Goal: Task Accomplishment & Management: Complete application form

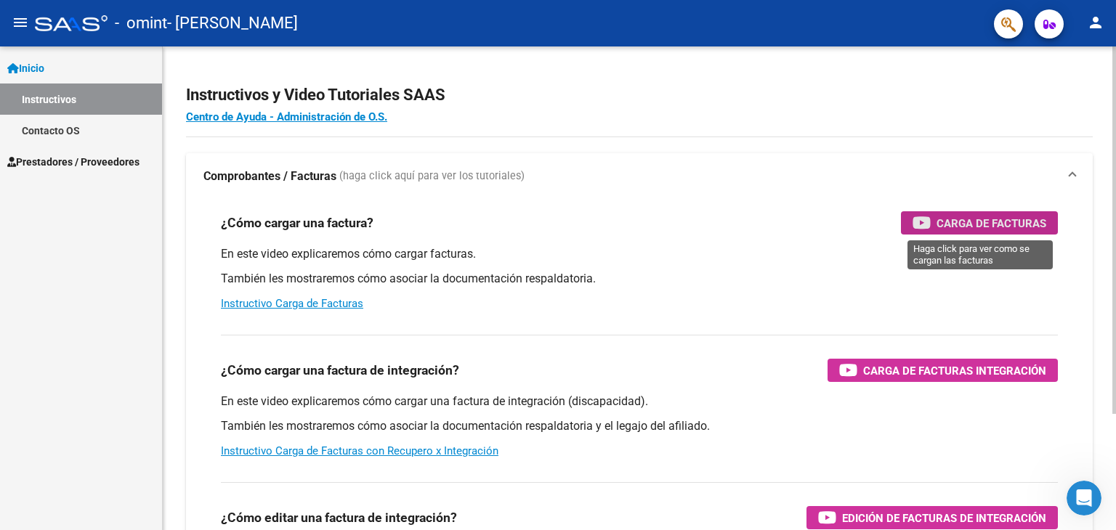
click at [1013, 222] on span "Carga de Facturas" at bounding box center [992, 223] width 110 height 18
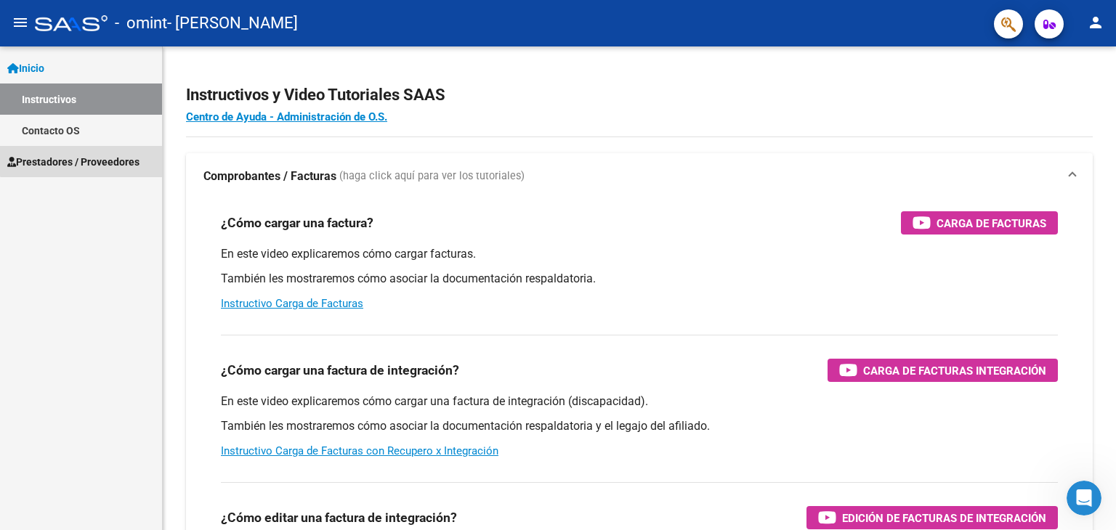
click at [102, 159] on span "Prestadores / Proveedores" at bounding box center [73, 162] width 132 height 16
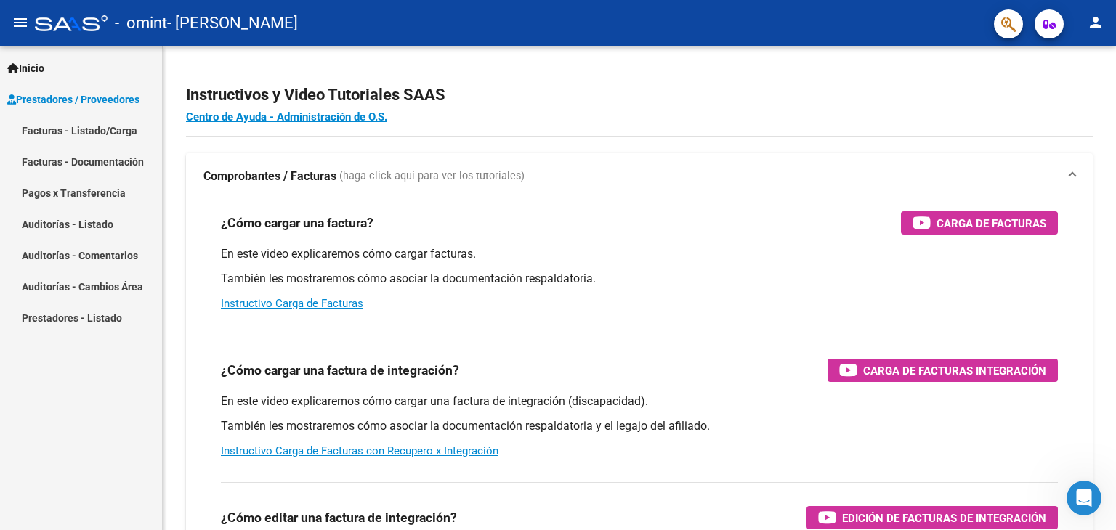
click at [85, 159] on link "Facturas - Documentación" at bounding box center [81, 161] width 162 height 31
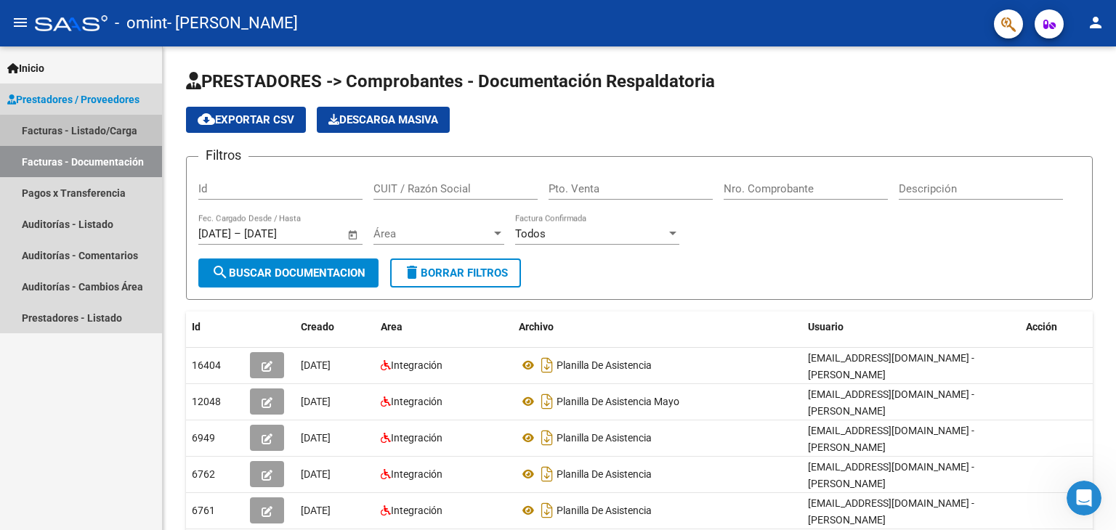
click at [85, 134] on link "Facturas - Listado/Carga" at bounding box center [81, 130] width 162 height 31
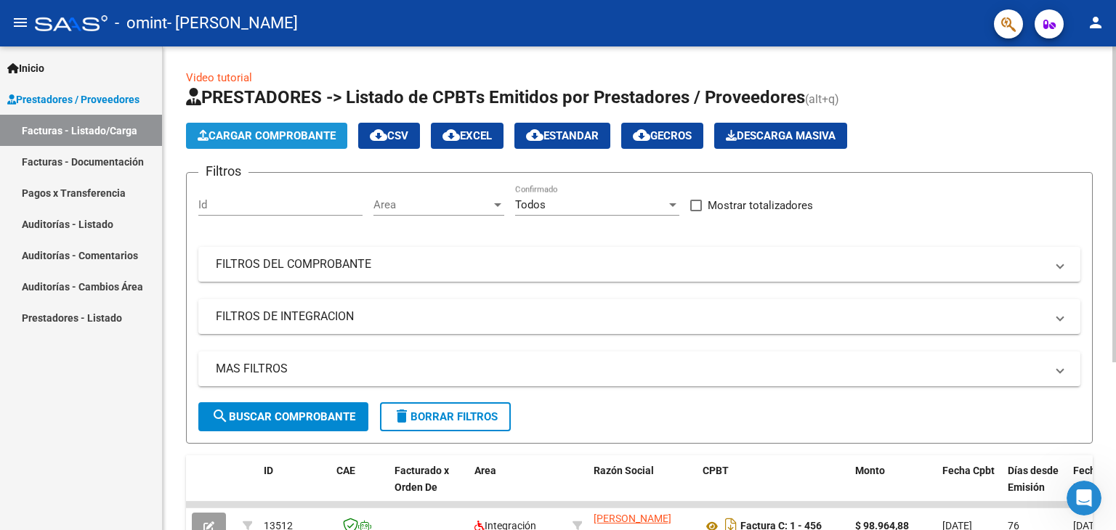
click at [246, 145] on button "Cargar Comprobante" at bounding box center [266, 136] width 161 height 26
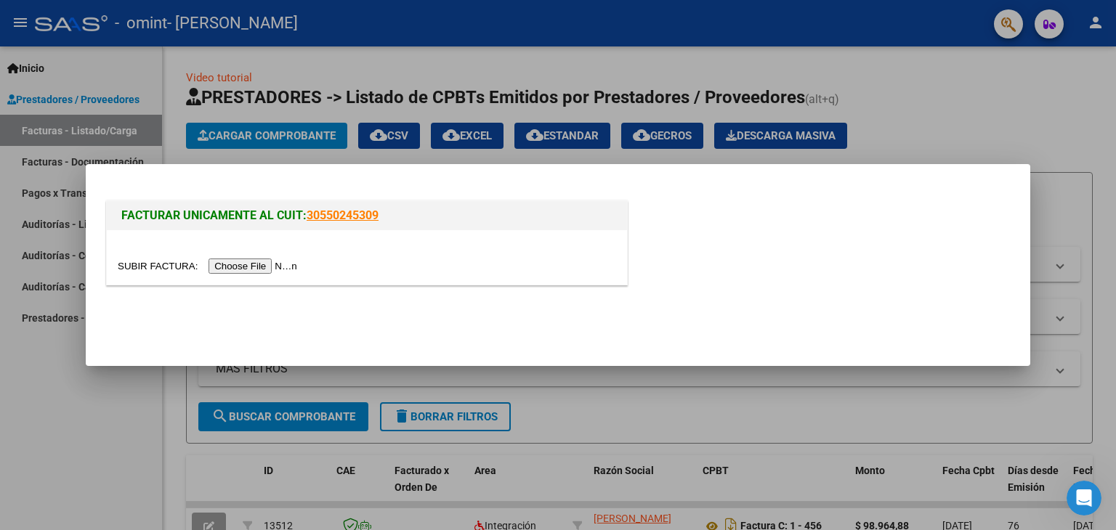
click at [285, 265] on input "file" at bounding box center [210, 266] width 184 height 15
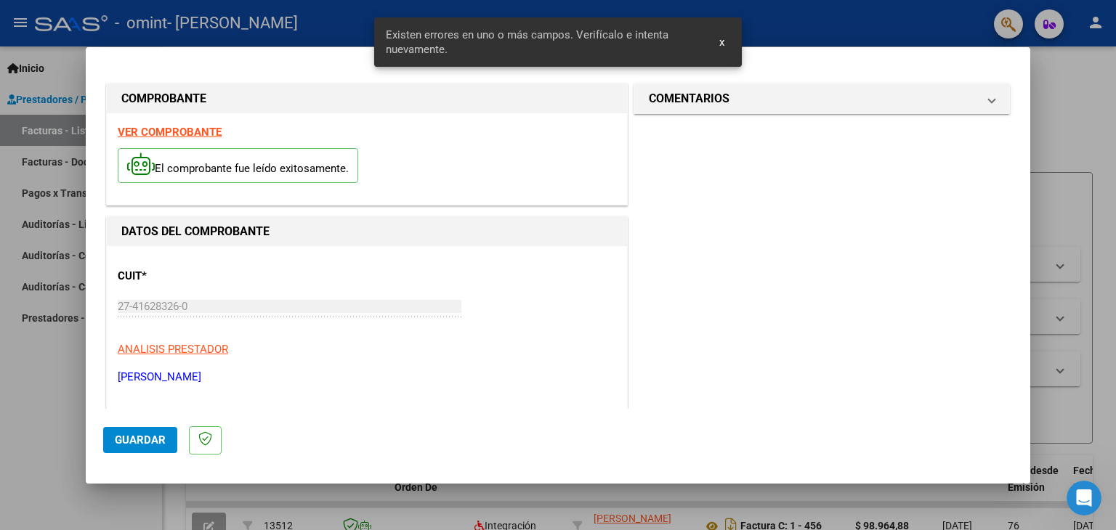
scroll to position [305, 0]
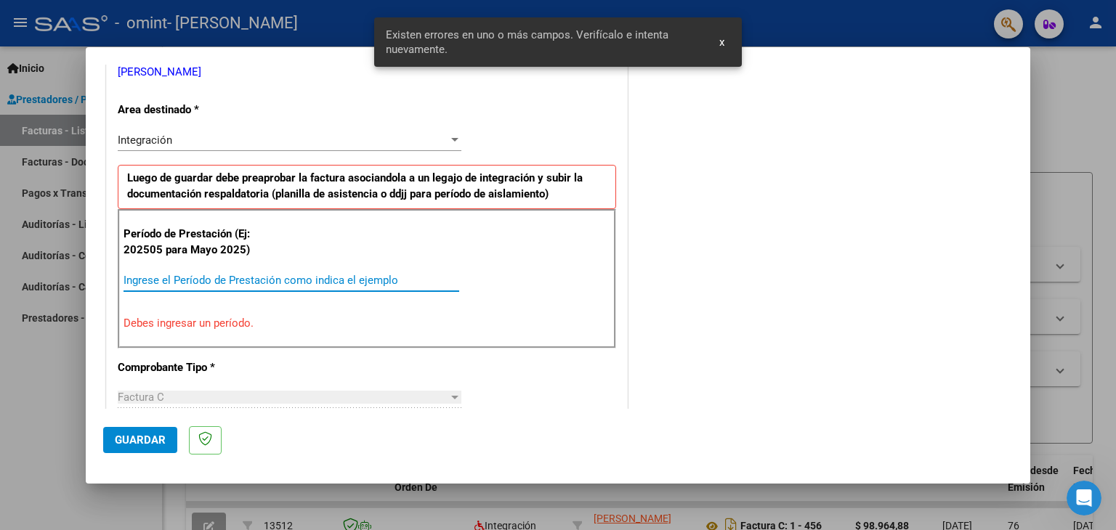
click at [267, 274] on input "Ingrese el Período de Prestación como indica el ejemplo" at bounding box center [292, 280] width 336 height 13
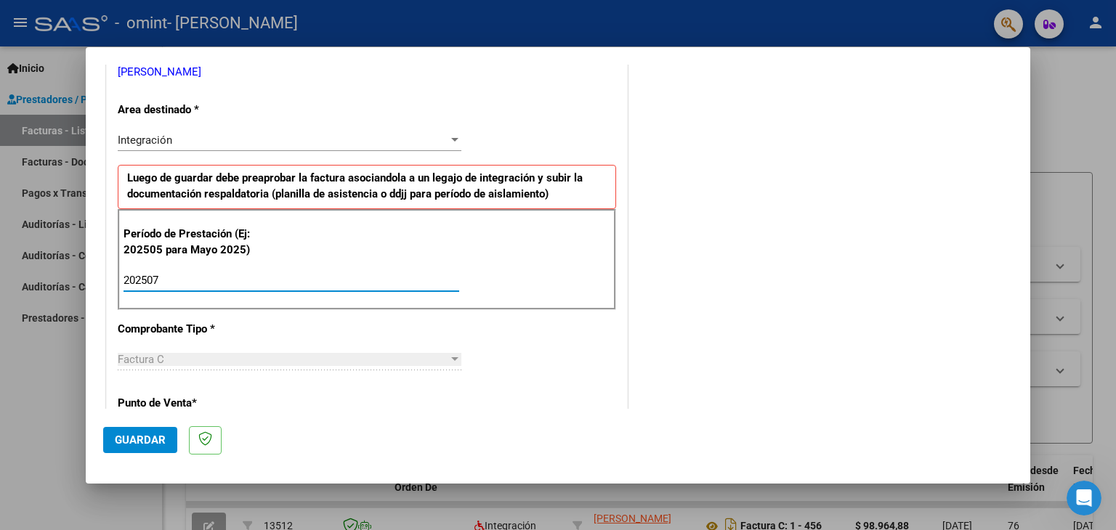
type input "202507"
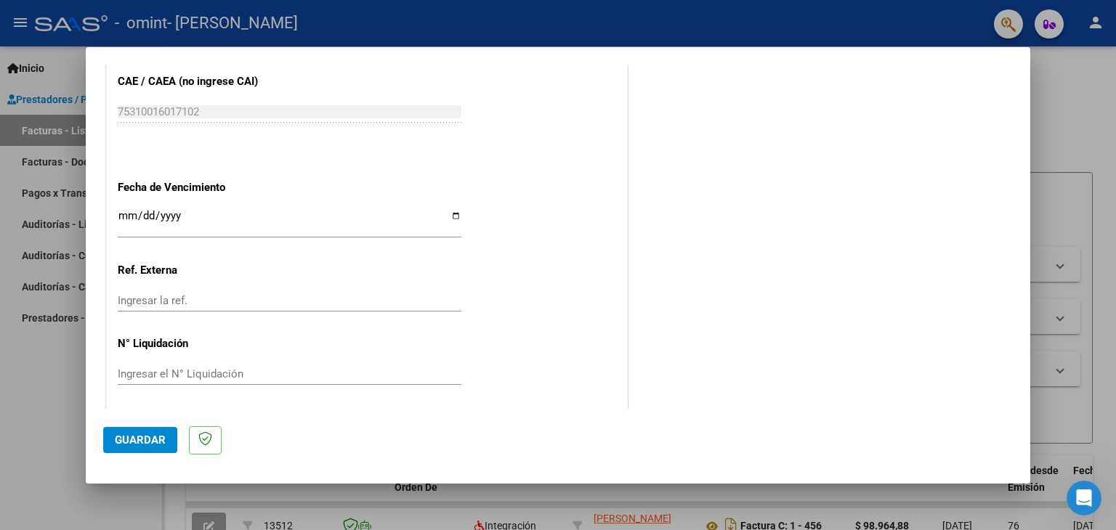
scroll to position [932, 0]
click at [145, 434] on span "Guardar" at bounding box center [140, 440] width 51 height 13
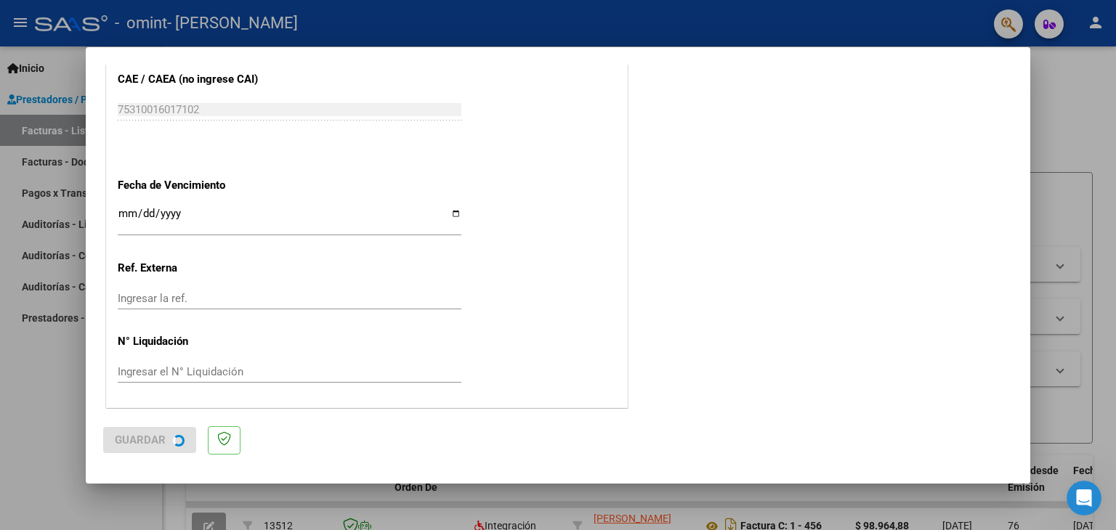
scroll to position [0, 0]
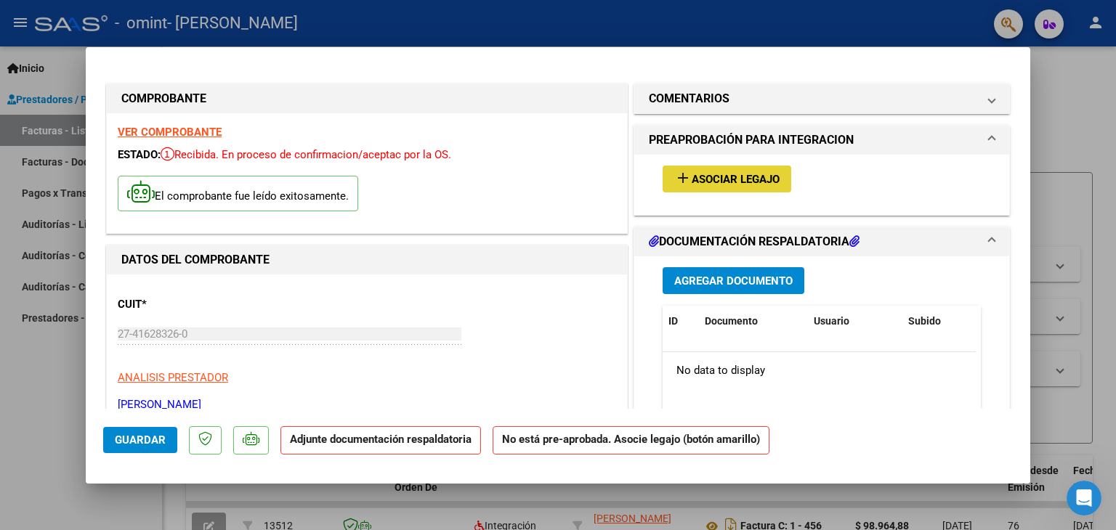
click at [706, 184] on span "Asociar Legajo" at bounding box center [736, 179] width 88 height 13
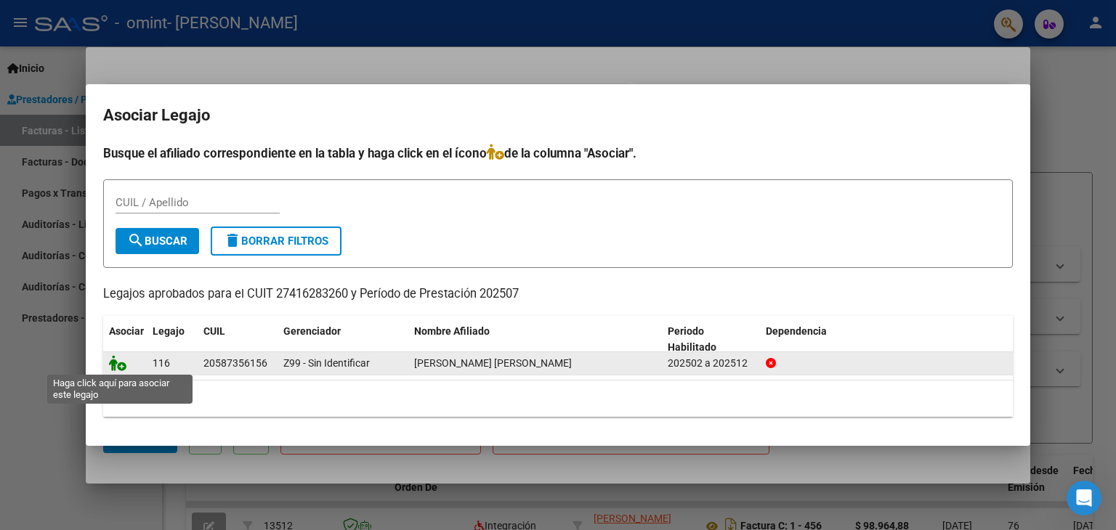
click at [119, 363] on icon at bounding box center [117, 363] width 17 height 16
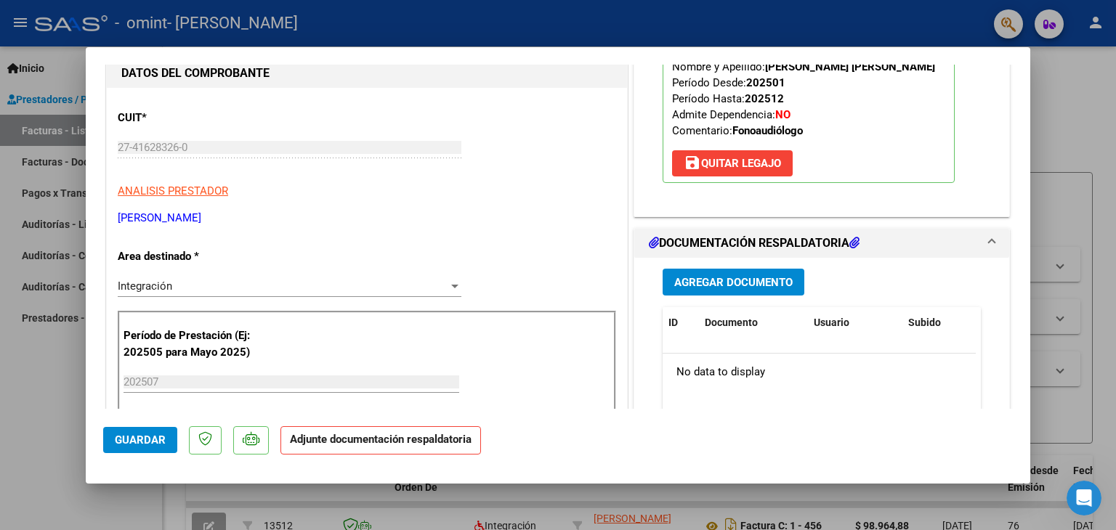
scroll to position [161, 0]
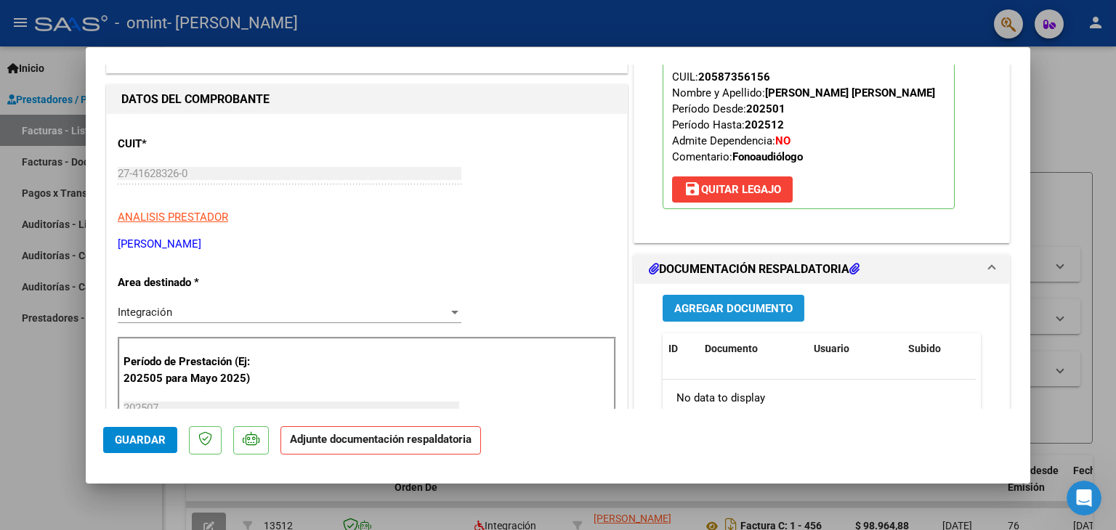
click at [732, 308] on span "Agregar Documento" at bounding box center [733, 308] width 118 height 13
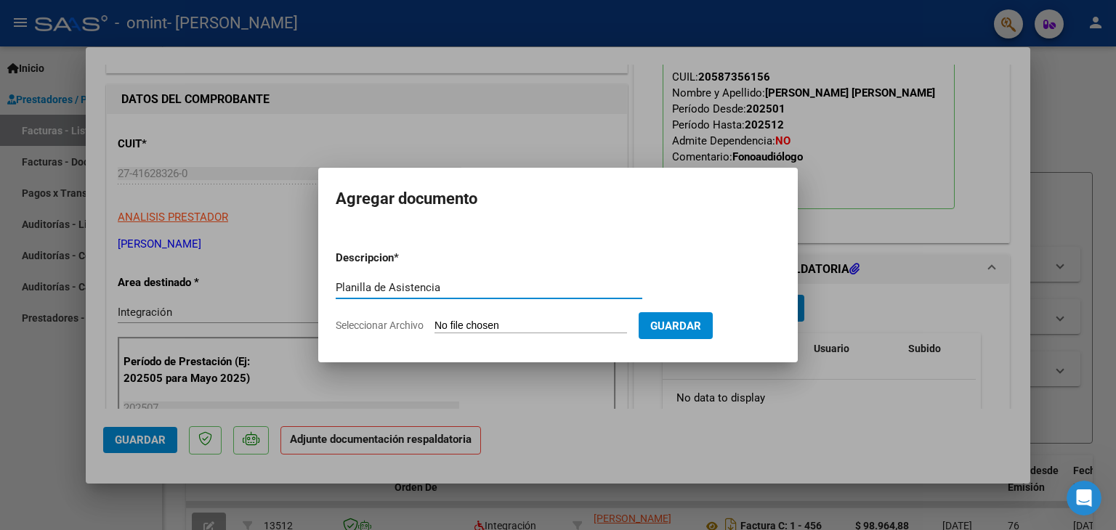
type input "Planilla de Asistencia"
click at [480, 323] on input "Seleccionar Archivo" at bounding box center [530, 327] width 193 height 14
type input "C:\fakepath\[PERSON_NAME].pdf"
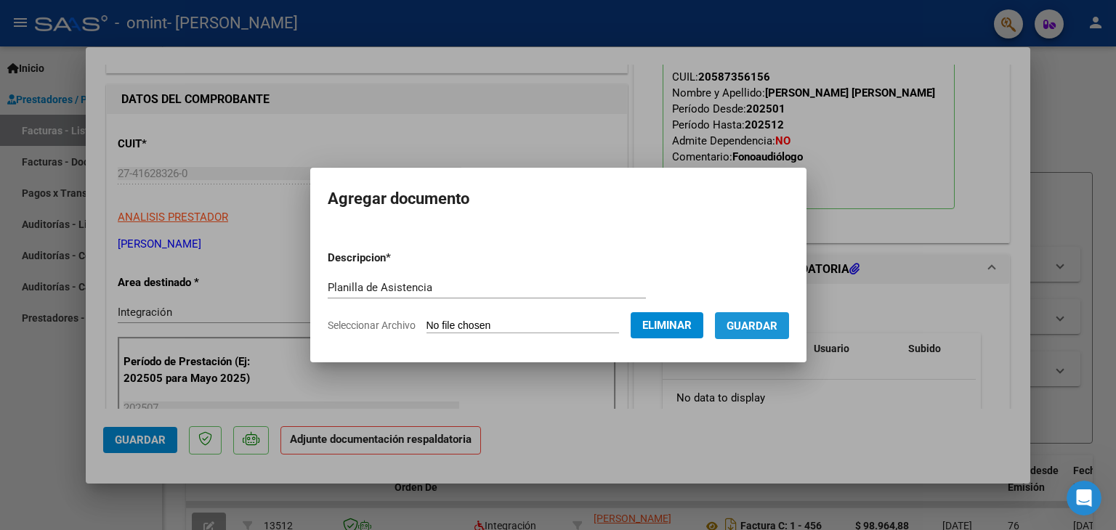
click at [765, 326] on span "Guardar" at bounding box center [752, 326] width 51 height 13
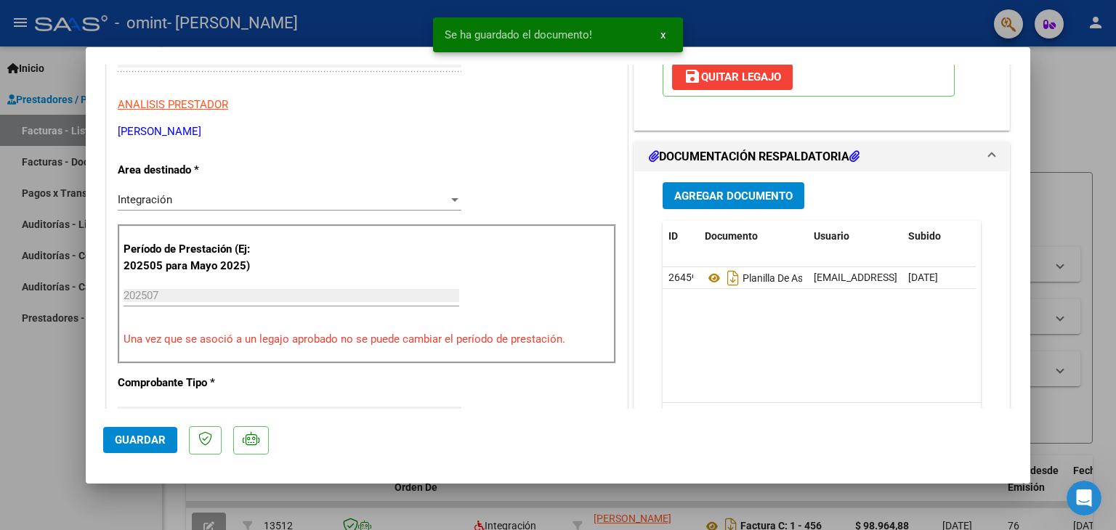
scroll to position [0, 0]
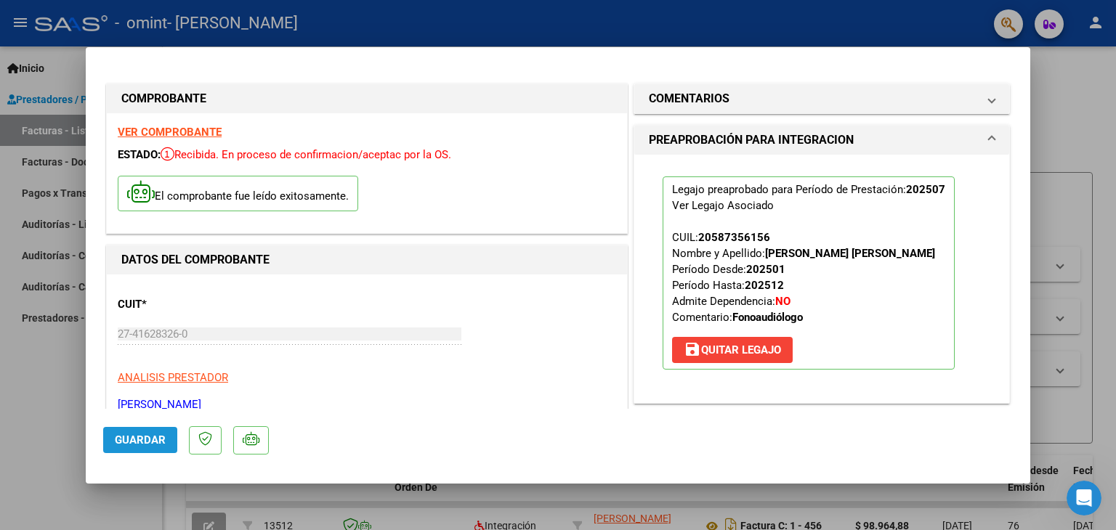
click at [124, 434] on span "Guardar" at bounding box center [140, 440] width 51 height 13
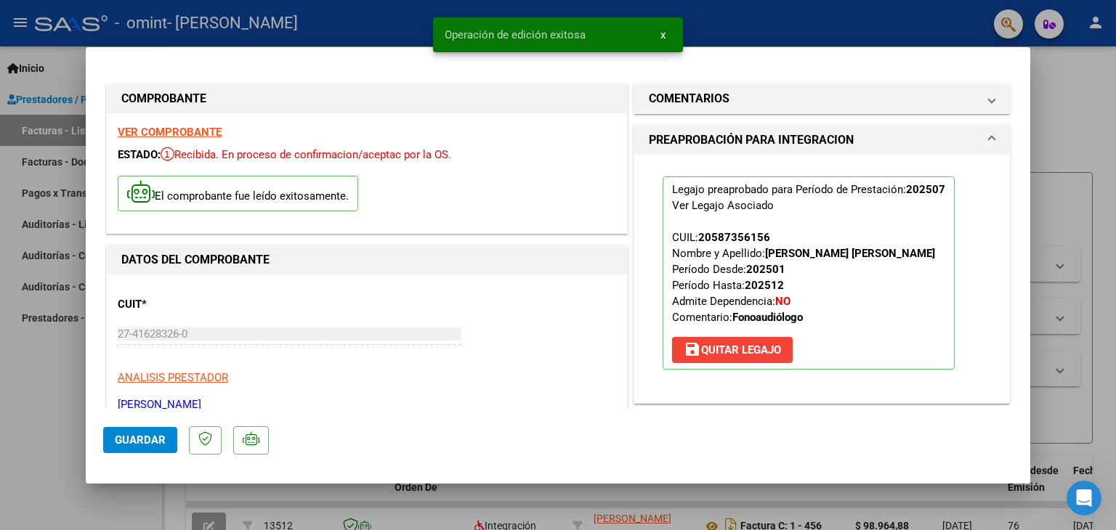
click at [101, 446] on mat-dialog-container "COMPROBANTE VER COMPROBANTE ESTADO: Recibida. En proceso de confirmacion/acepta…" at bounding box center [558, 265] width 945 height 437
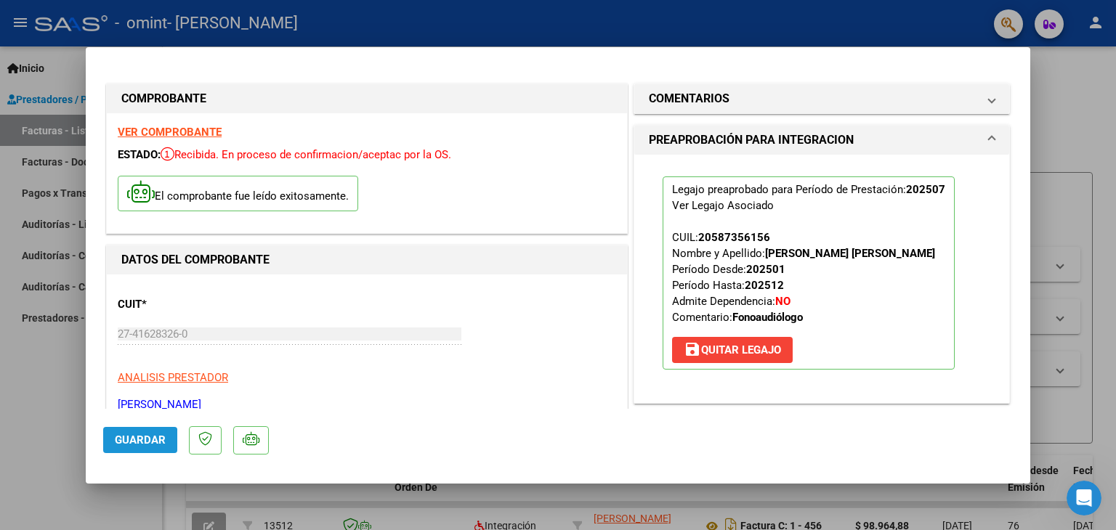
click at [119, 444] on span "Guardar" at bounding box center [140, 440] width 51 height 13
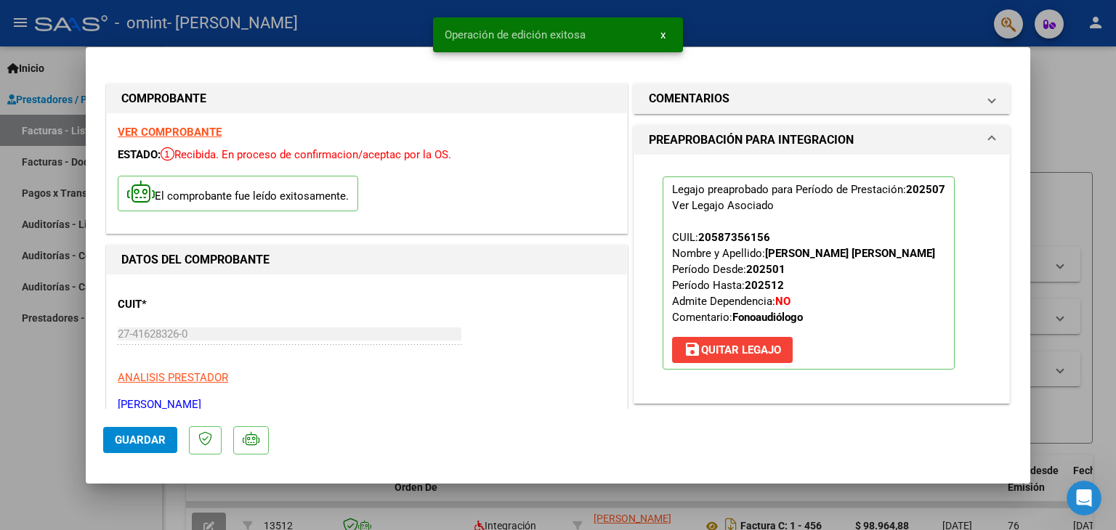
click at [56, 443] on div at bounding box center [558, 265] width 1116 height 530
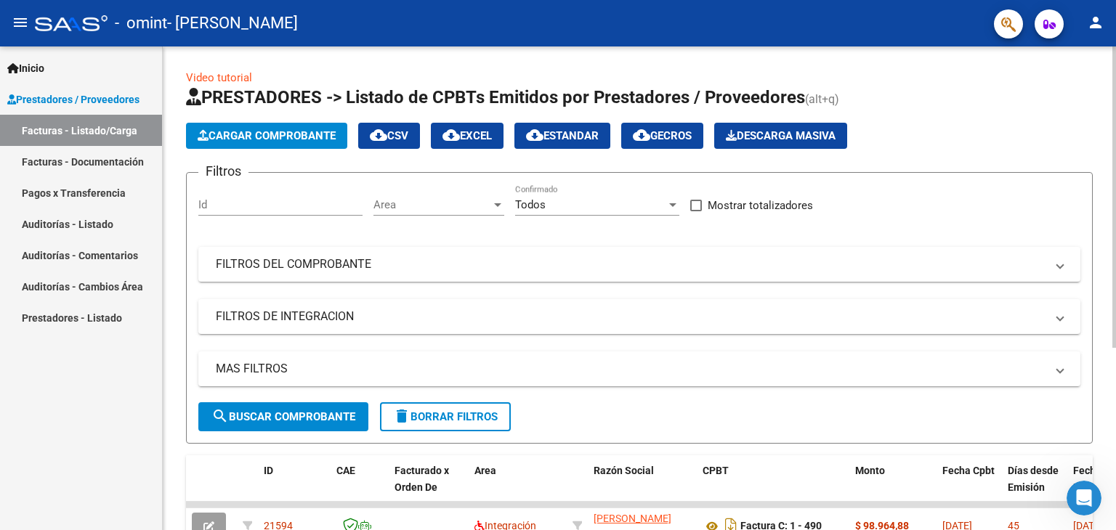
click at [291, 132] on span "Cargar Comprobante" at bounding box center [267, 135] width 138 height 13
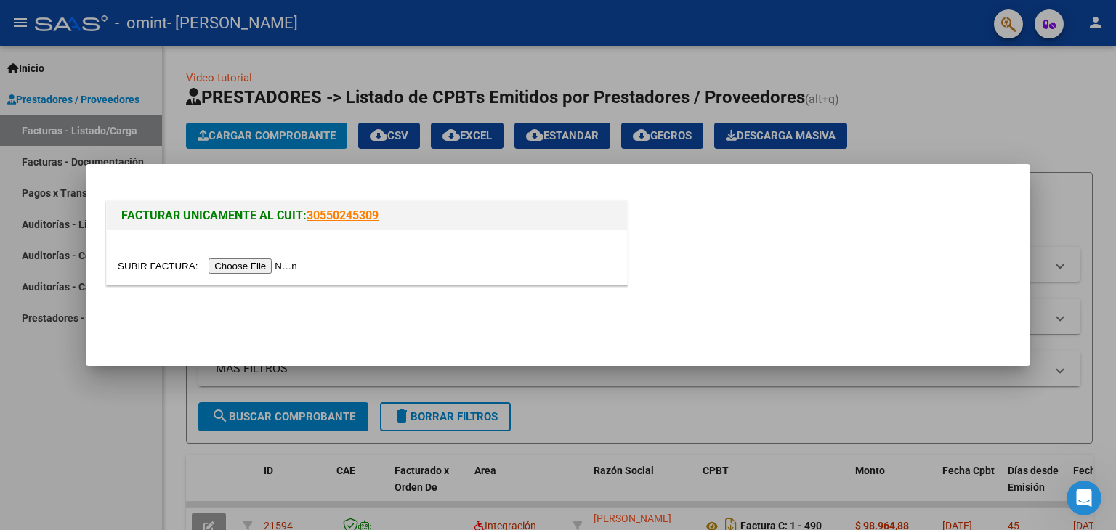
click at [253, 266] on input "file" at bounding box center [210, 266] width 184 height 15
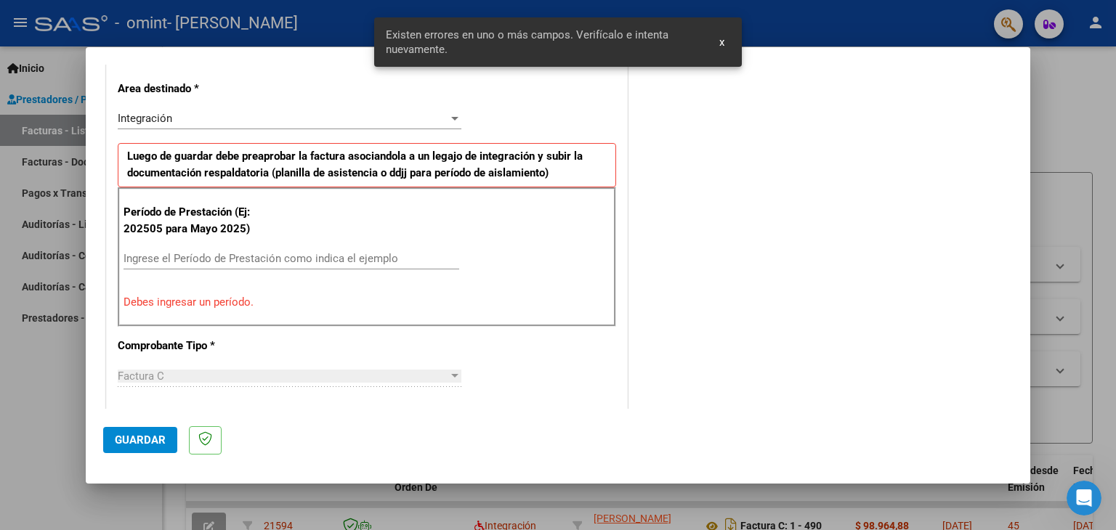
scroll to position [305, 0]
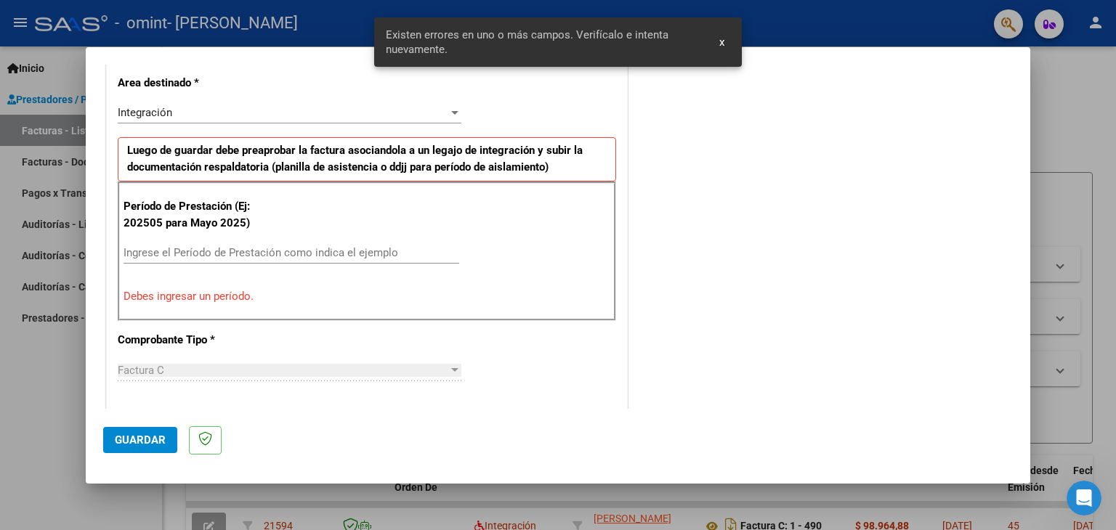
click at [255, 242] on div "Ingrese el Período de Prestación como indica el ejemplo" at bounding box center [292, 253] width 336 height 22
click at [252, 249] on input "Ingrese el Período de Prestación como indica el ejemplo" at bounding box center [292, 252] width 336 height 13
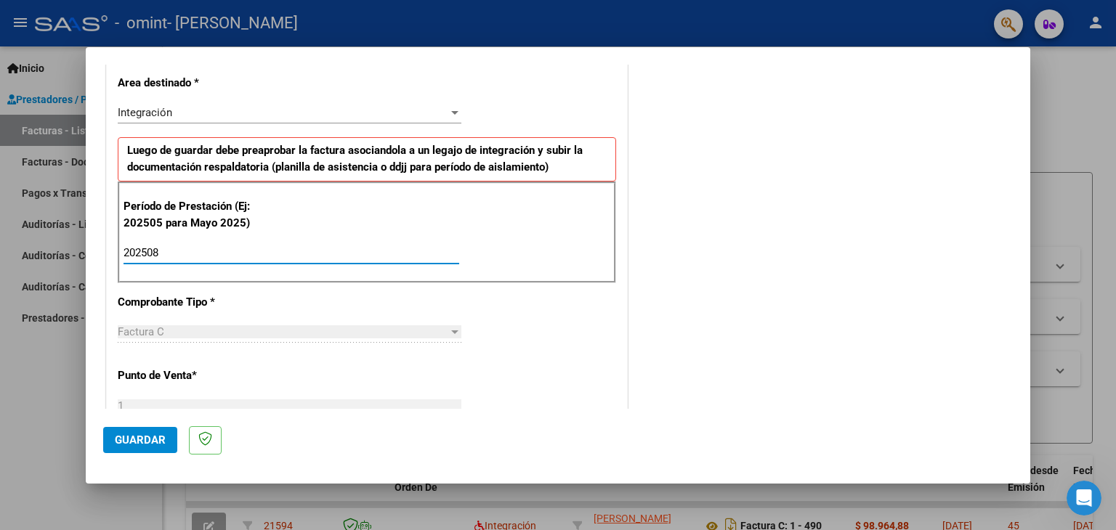
type input "202508"
click at [813, 312] on div "COMENTARIOS Comentarios del Prestador / Gerenciador:" at bounding box center [822, 392] width 382 height 1235
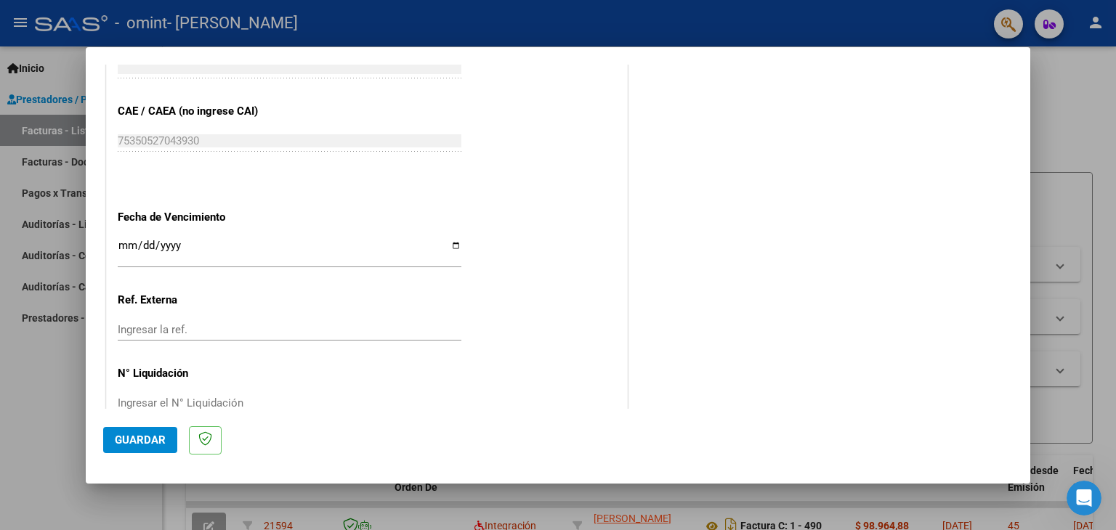
scroll to position [905, 0]
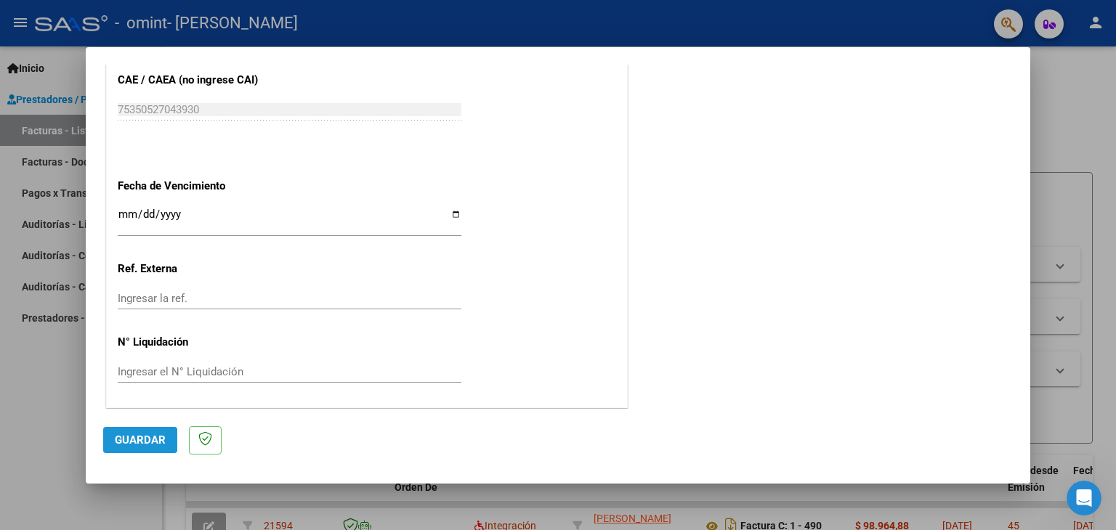
click at [147, 435] on span "Guardar" at bounding box center [140, 440] width 51 height 13
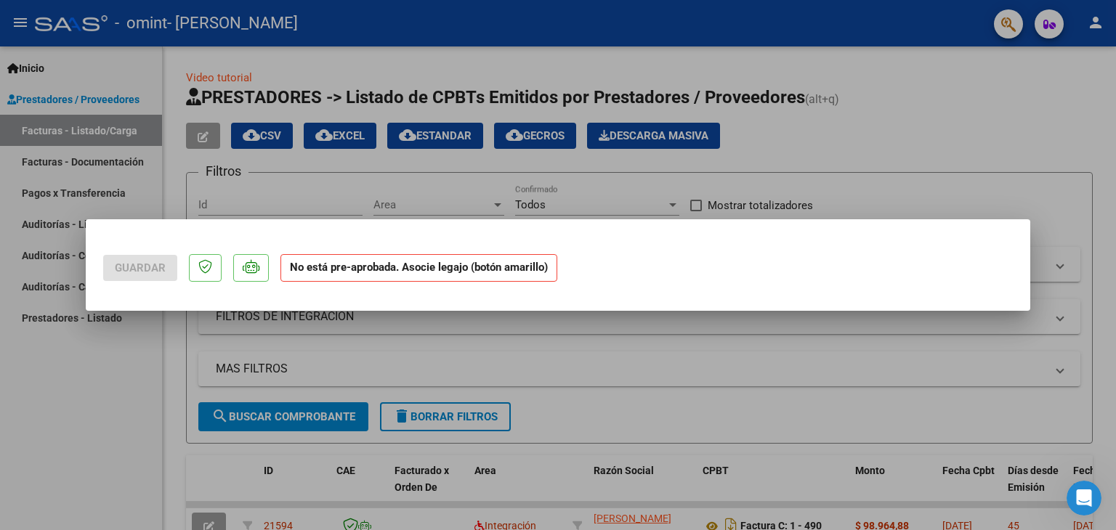
click at [419, 272] on strong "No está pre-aprobada. Asocie legajo (botón amarillo)" at bounding box center [418, 268] width 277 height 28
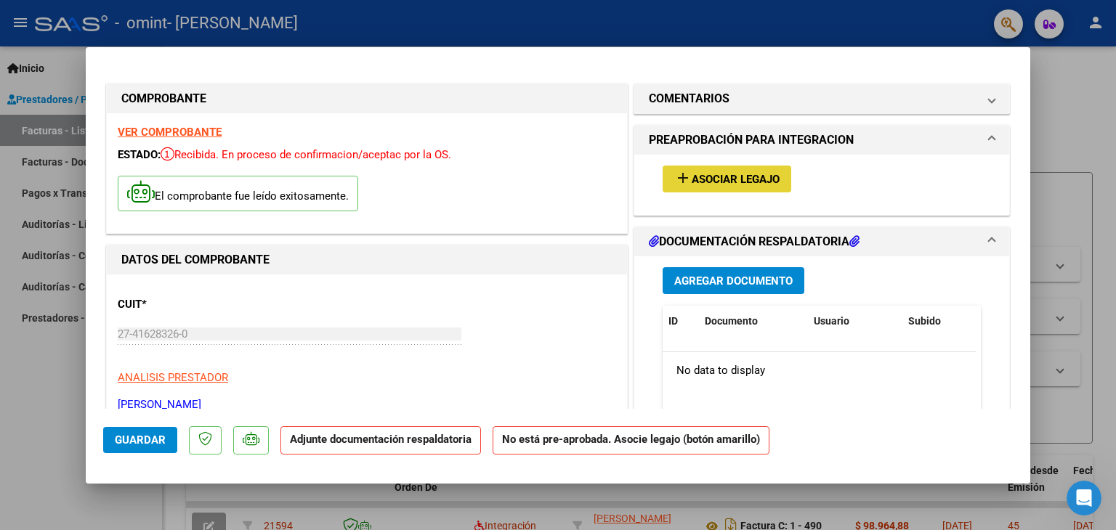
click at [750, 172] on span "add Asociar Legajo" at bounding box center [726, 178] width 105 height 13
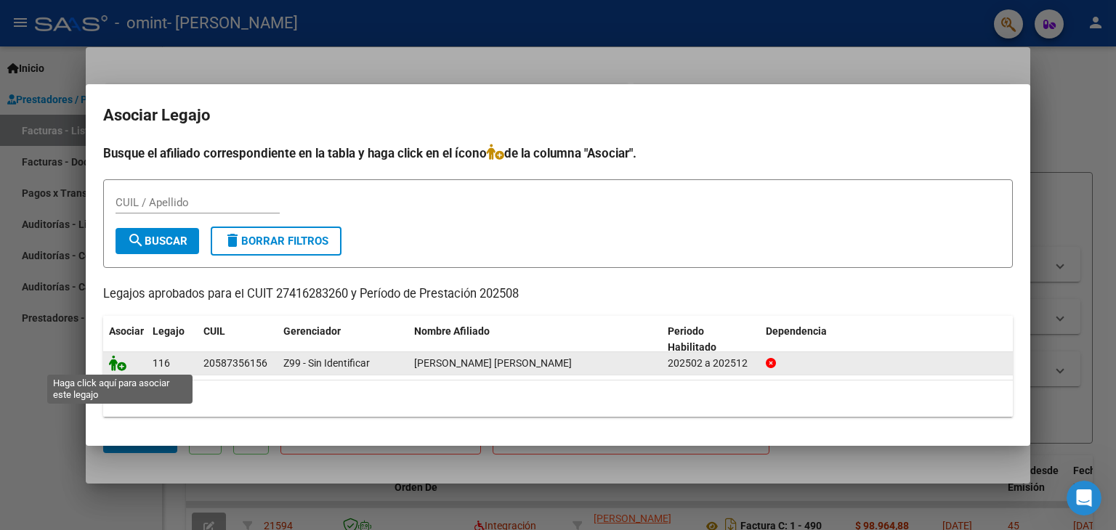
click at [121, 367] on icon at bounding box center [117, 363] width 17 height 16
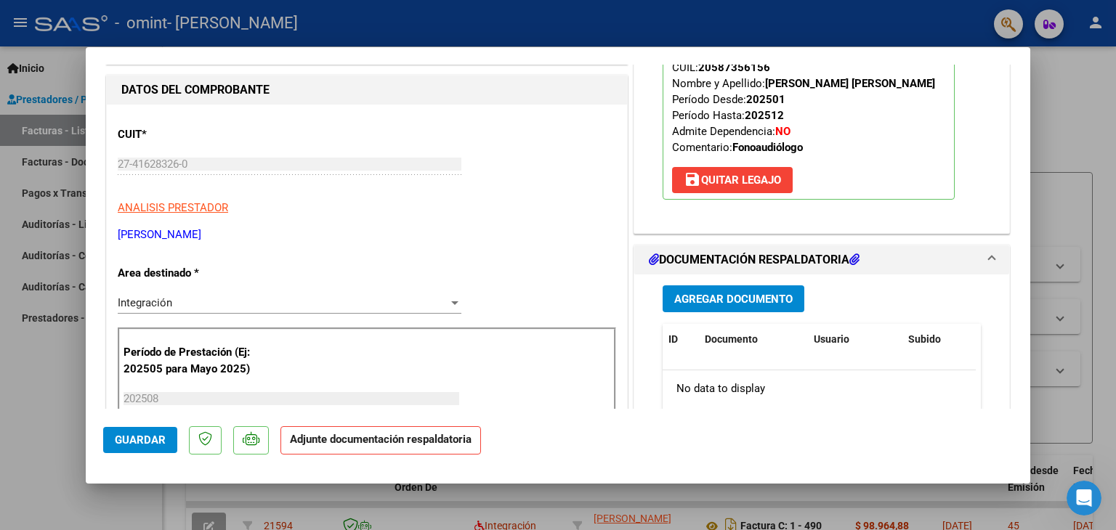
scroll to position [192, 0]
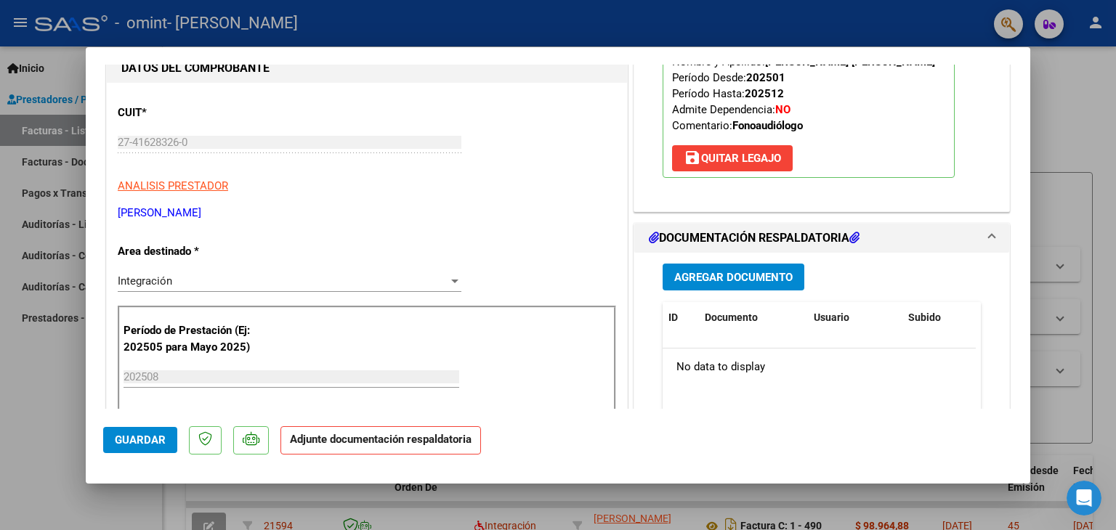
click at [729, 283] on span "Agregar Documento" at bounding box center [733, 277] width 118 height 13
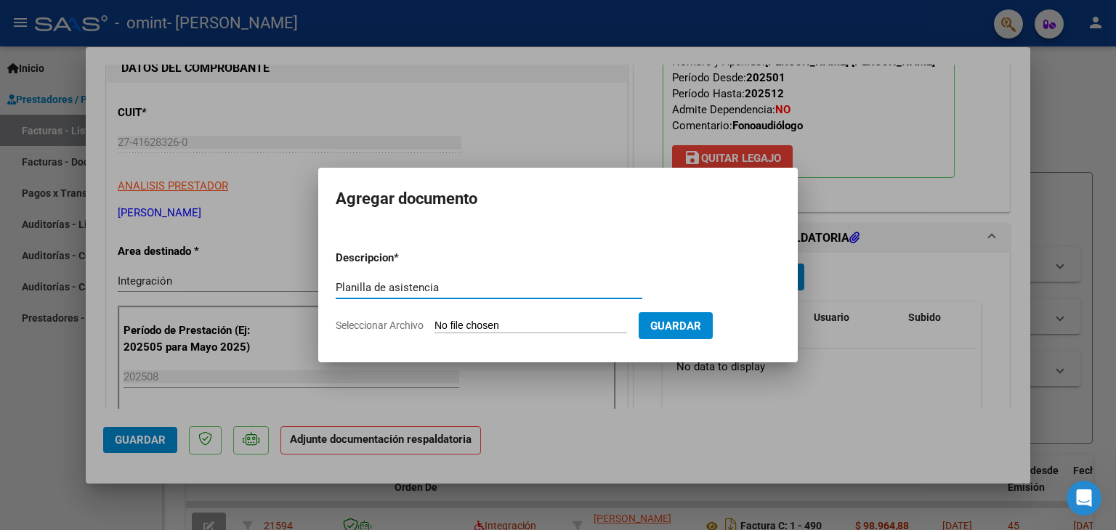
type input "Planilla de asistencia"
click at [410, 331] on app-file-uploader "Seleccionar Archivo" at bounding box center [487, 325] width 303 height 13
click at [491, 326] on input "Seleccionar Archivo" at bounding box center [530, 327] width 193 height 14
type input "C:\fakepath\[DATE] [PERSON_NAME].pdf"
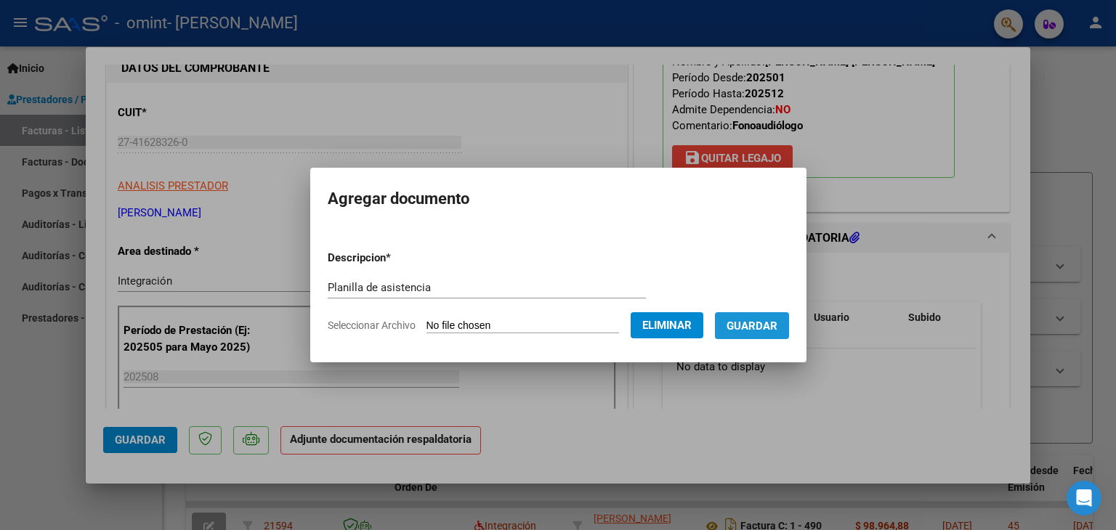
click at [775, 333] on span "Guardar" at bounding box center [752, 326] width 51 height 13
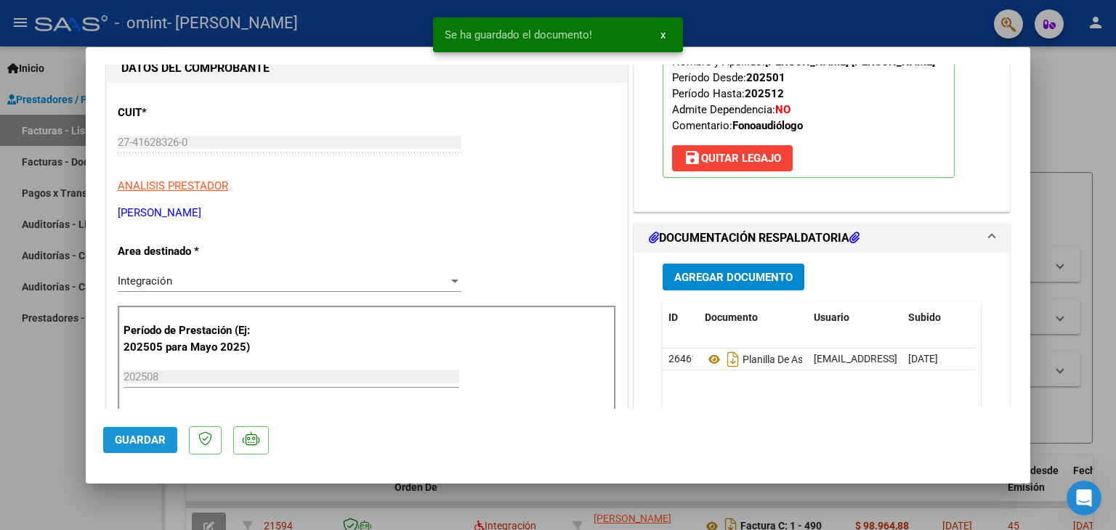
click at [142, 442] on span "Guardar" at bounding box center [140, 440] width 51 height 13
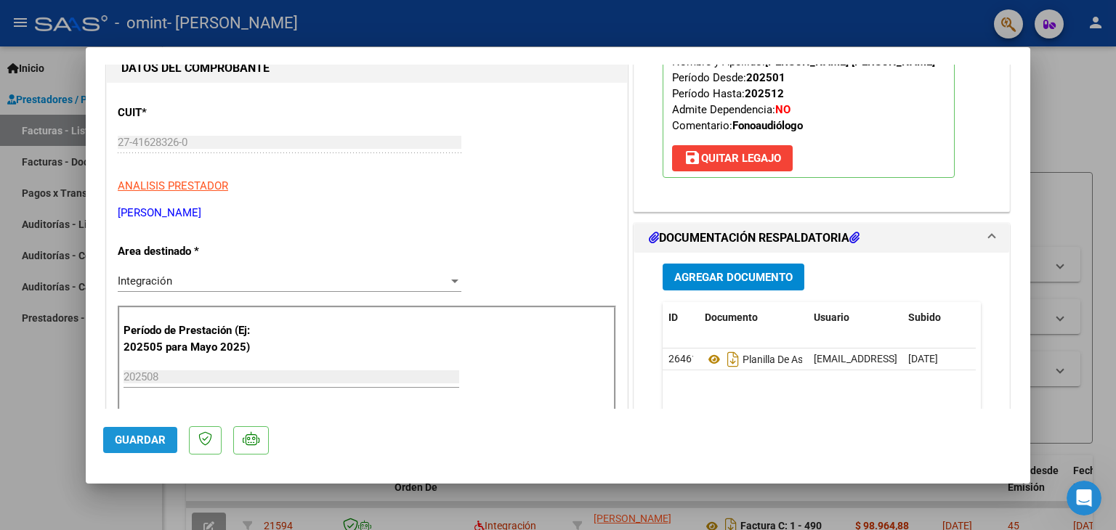
click at [142, 442] on span "Guardar" at bounding box center [140, 440] width 51 height 13
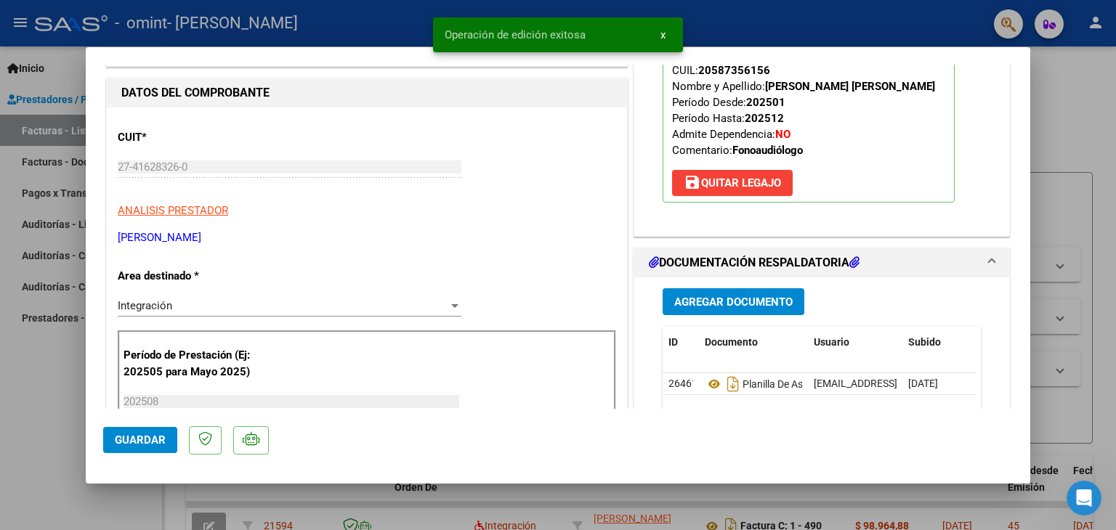
scroll to position [0, 0]
